Goal: Information Seeking & Learning: Learn about a topic

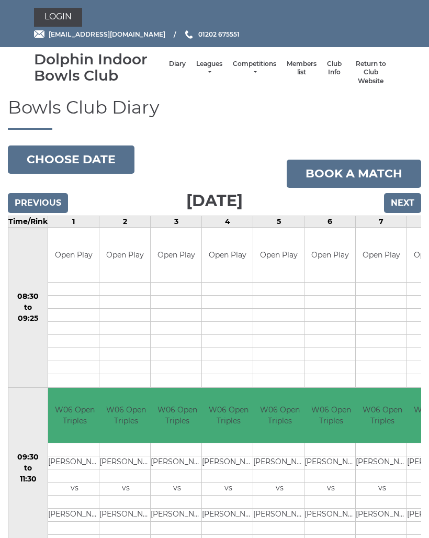
click at [197, 69] on link "Leagues" at bounding box center [209, 68] width 26 height 17
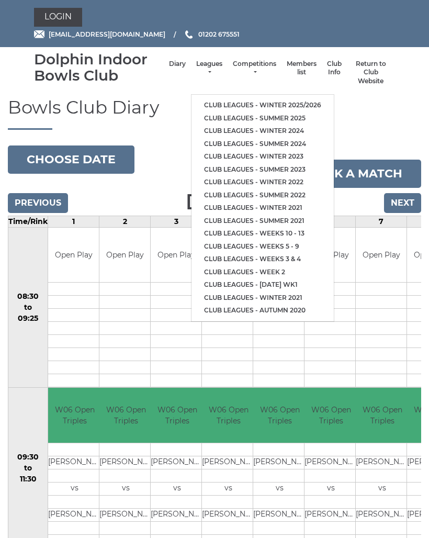
click at [256, 99] on link "Club leagues - Winter 2025/2026" at bounding box center [262, 105] width 142 height 13
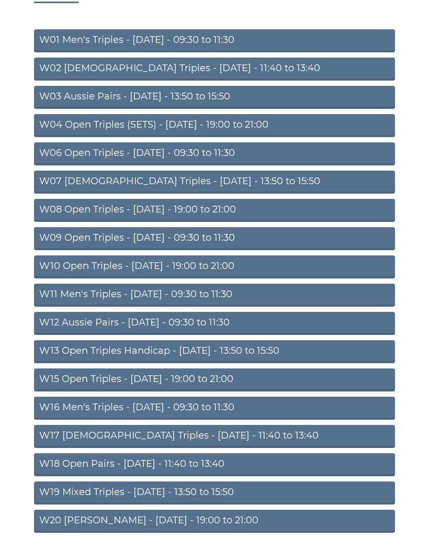
scroll to position [126, 0]
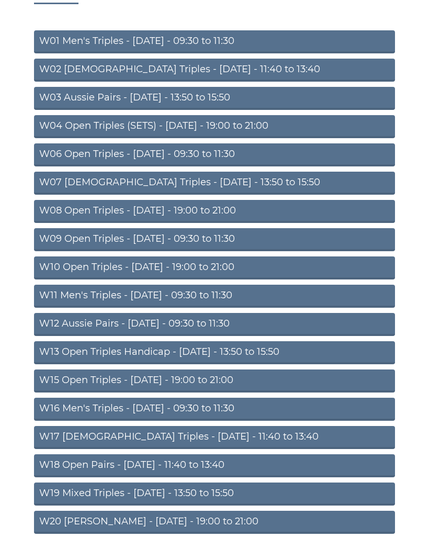
click at [187, 407] on link "W16 Men's Triples - [DATE] - 09:30 to 11:30" at bounding box center [214, 408] width 361 height 23
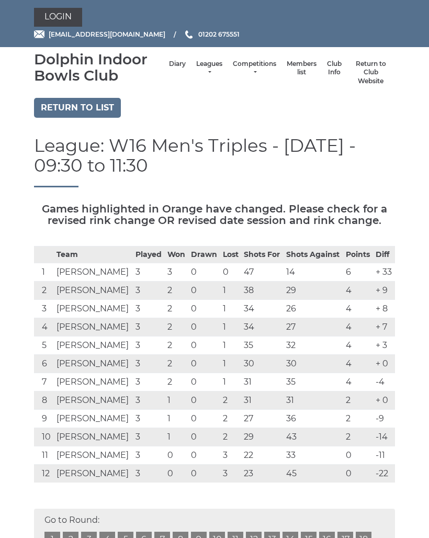
click at [201, 74] on link "Leagues" at bounding box center [209, 68] width 26 height 17
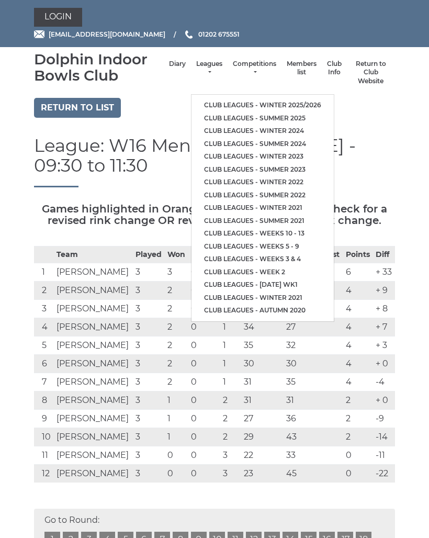
click at [274, 99] on link "Club leagues - Winter 2025/2026" at bounding box center [262, 105] width 142 height 13
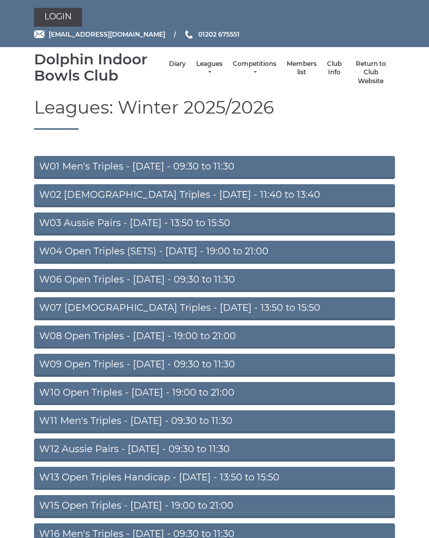
click at [205, 280] on link "W06 Open Triples - Tuesday - 09:30 to 11:30" at bounding box center [214, 280] width 361 height 23
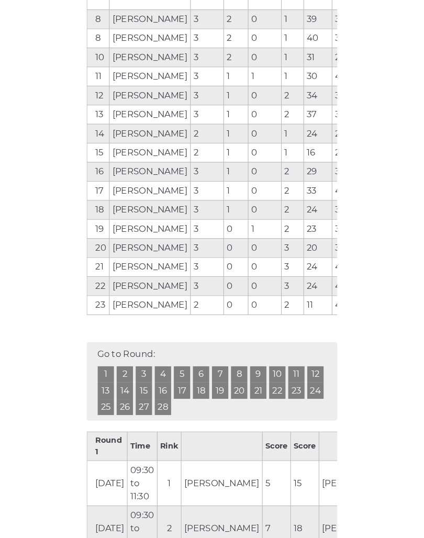
scroll to position [302, 0]
